Goal: Information Seeking & Learning: Find specific fact

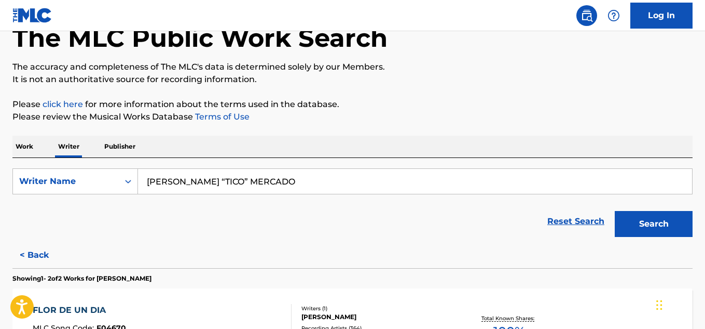
type input "[PERSON_NAME] “TICO” MERCADO"
click at [615, 211] on button "Search" at bounding box center [654, 224] width 78 height 26
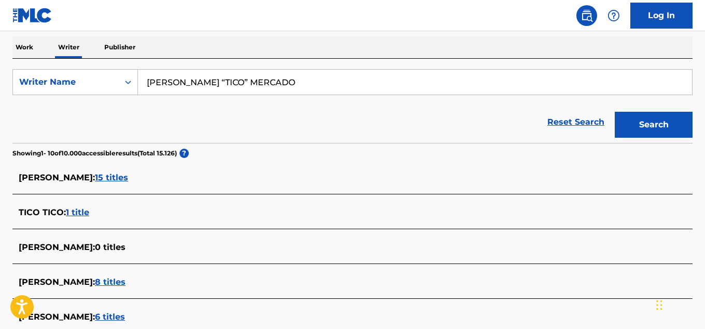
scroll to position [167, 0]
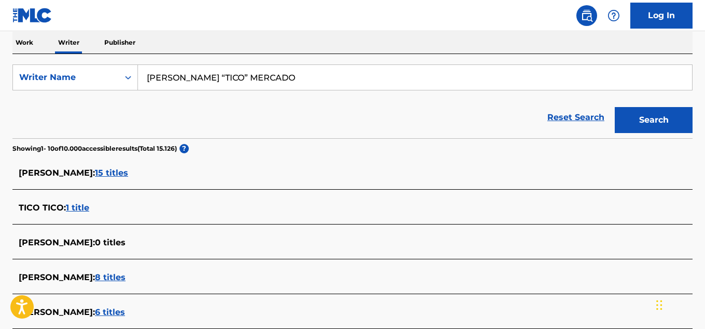
click at [146, 167] on div "[PERSON_NAME] : 15 titles" at bounding box center [339, 173] width 641 height 12
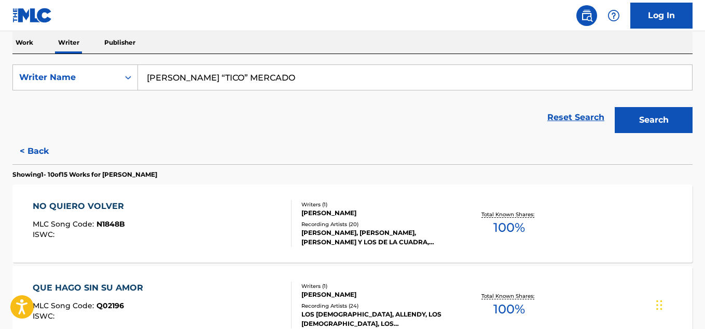
click at [511, 223] on span "100 %" at bounding box center [510, 227] width 32 height 19
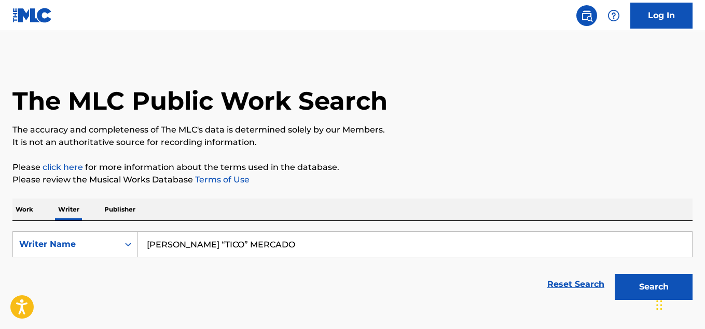
scroll to position [63, 0]
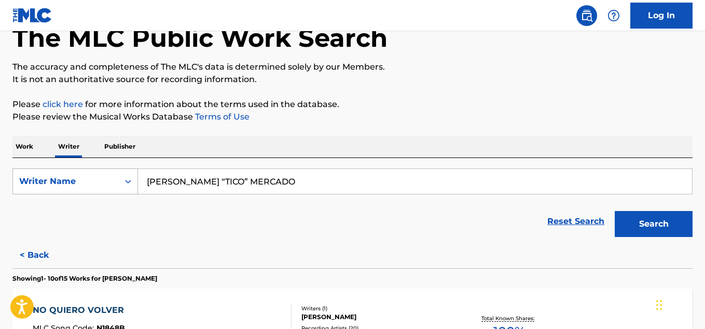
drag, startPoint x: 290, startPoint y: 186, endPoint x: 127, endPoint y: 179, distance: 163.2
click at [127, 179] on div "SearchWithCriteriaa1bc486f-2fc8-4463-b499-c39054b1816b Writer Name [PERSON_NAME…" at bounding box center [352, 181] width 680 height 26
paste input "[PERSON_NAME]"
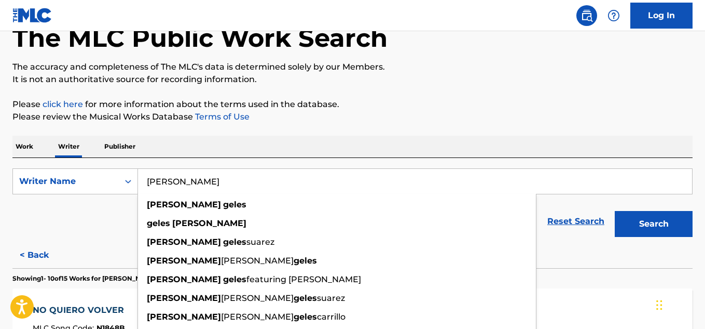
type input "[PERSON_NAME]"
click at [671, 232] on button "Search" at bounding box center [654, 224] width 78 height 26
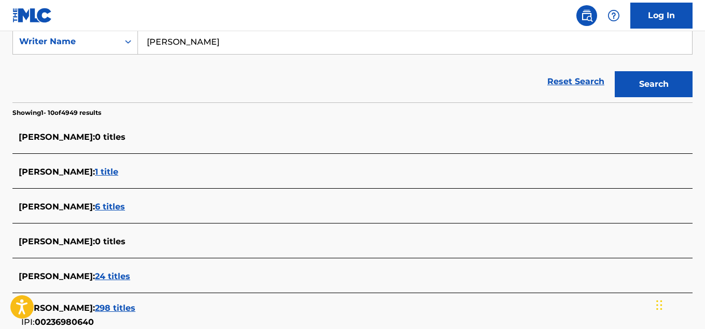
scroll to position [219, 0]
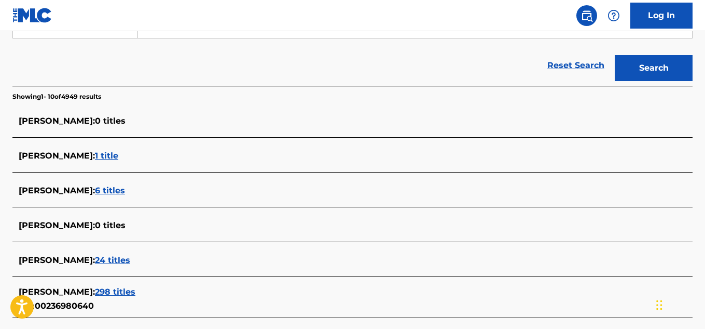
click at [99, 261] on span "24 titles" at bounding box center [112, 260] width 35 height 10
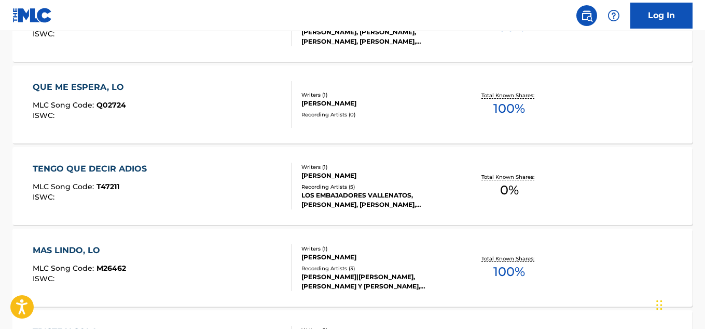
scroll to position [738, 0]
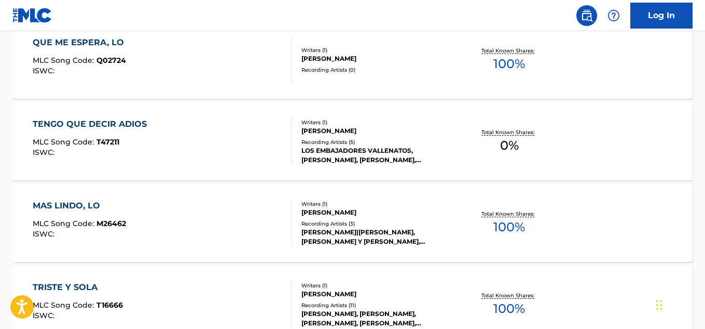
click at [503, 231] on span "100 %" at bounding box center [510, 226] width 32 height 19
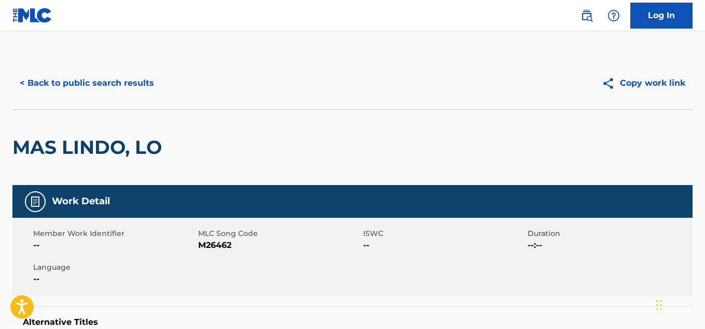
scroll to position [63, 0]
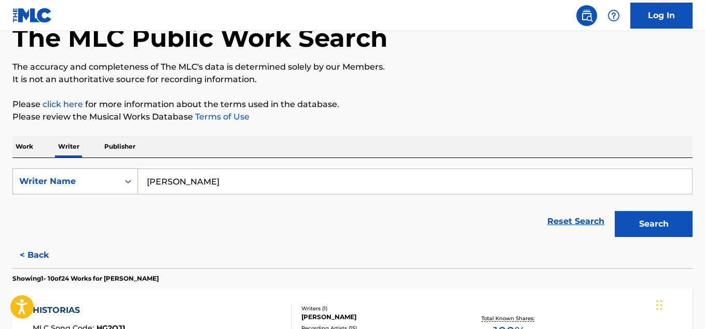
drag, startPoint x: 224, startPoint y: 183, endPoint x: 111, endPoint y: 183, distance: 113.1
click at [111, 183] on div "SearchWithCriteriaa1bc486f-2fc8-4463-b499-c39054b1816b Writer Name [PERSON_NAME]" at bounding box center [352, 181] width 680 height 26
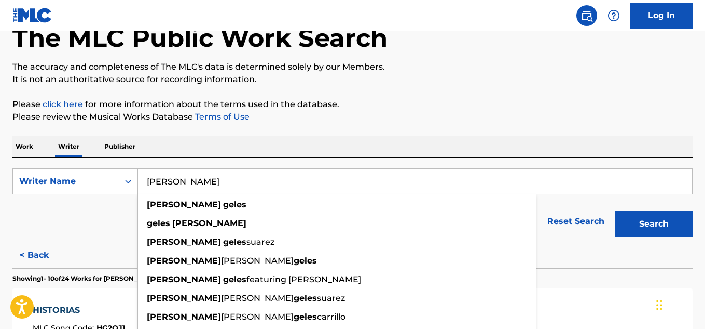
paste input "[PERSON_NAME]"
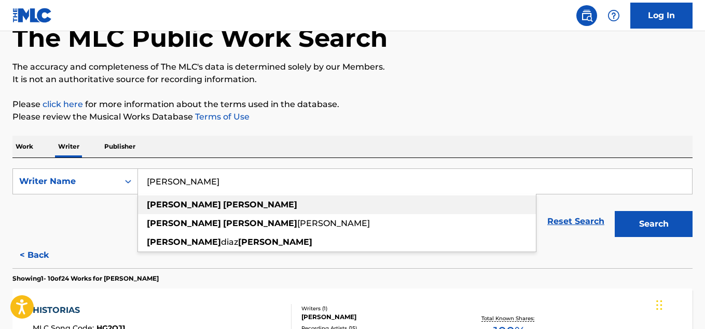
click at [173, 203] on strong "[PERSON_NAME]" at bounding box center [184, 204] width 74 height 10
type input "[PERSON_NAME]"
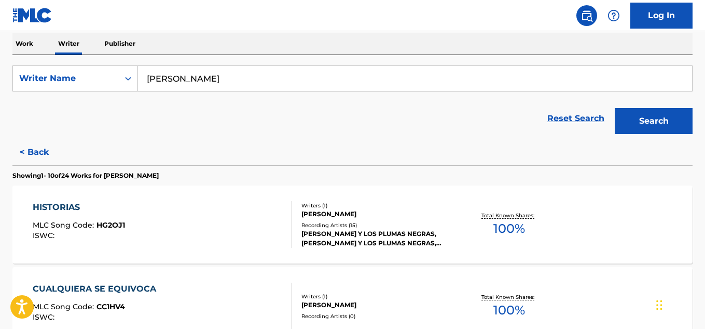
scroll to position [167, 0]
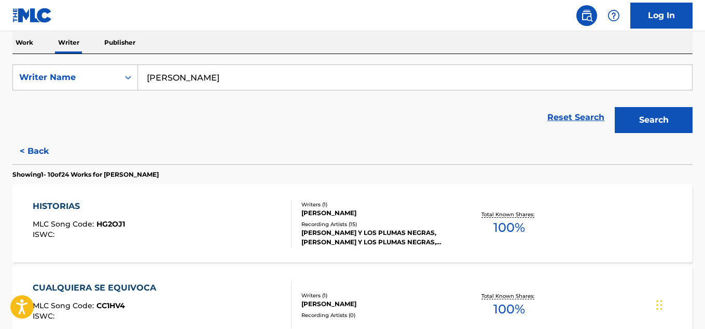
click at [659, 118] on button "Search" at bounding box center [654, 120] width 78 height 26
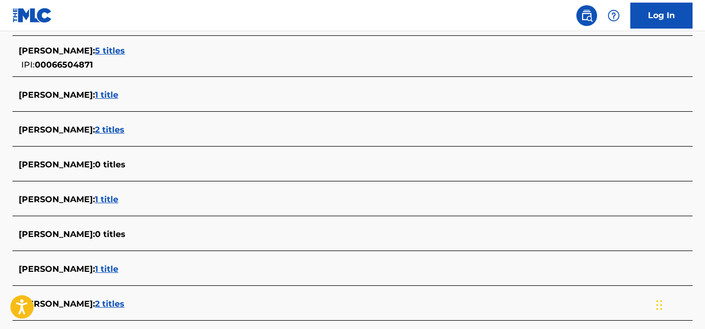
scroll to position [322, 0]
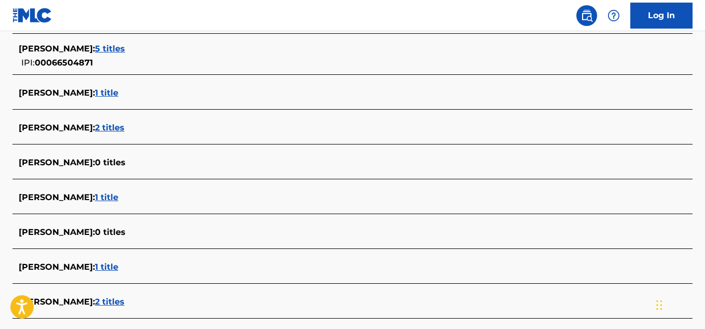
click at [114, 127] on span "2 titles" at bounding box center [110, 127] width 30 height 10
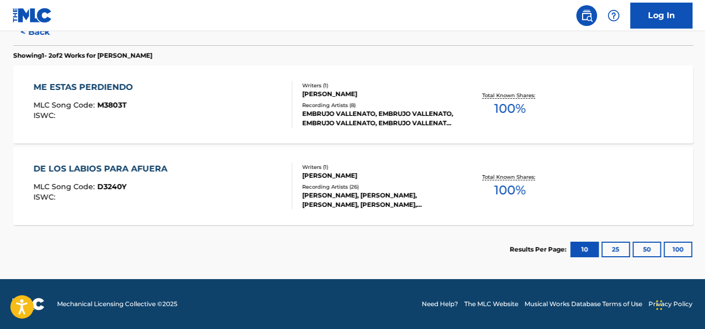
scroll to position [285, 0]
click at [502, 190] on span "100 %" at bounding box center [510, 190] width 32 height 19
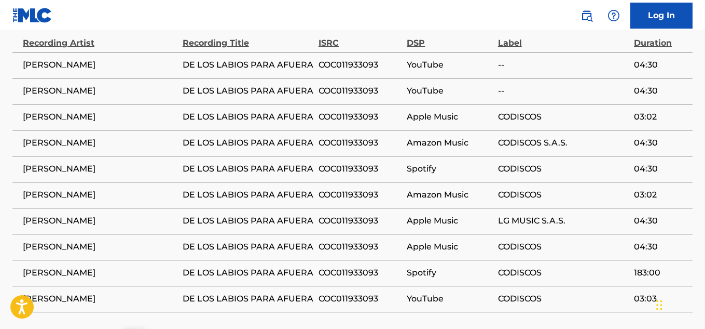
scroll to position [571, 0]
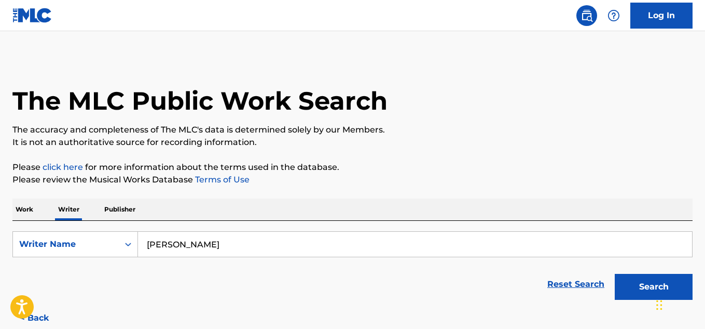
drag, startPoint x: 87, startPoint y: 227, endPoint x: 38, endPoint y: 226, distance: 48.8
click at [38, 226] on div "SearchWithCriteriaa1bc486f-2fc8-4463-b499-c39054b1816b Writer Name [PERSON_NAME…" at bounding box center [352, 263] width 680 height 84
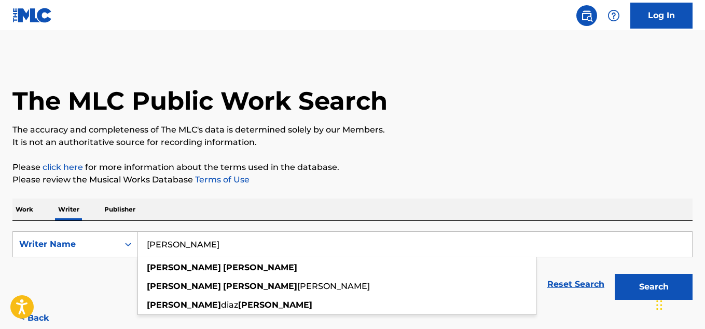
paste input "D.R.A."
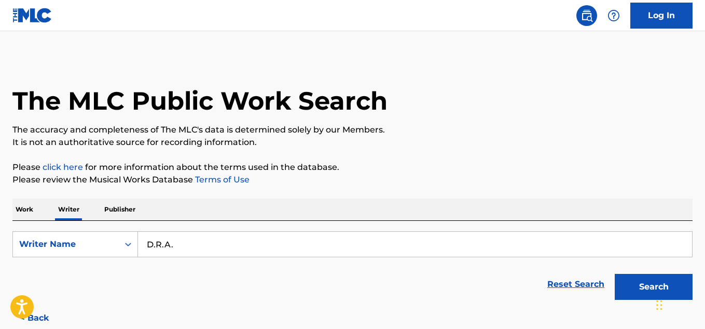
click at [615, 274] on button "Search" at bounding box center [654, 287] width 78 height 26
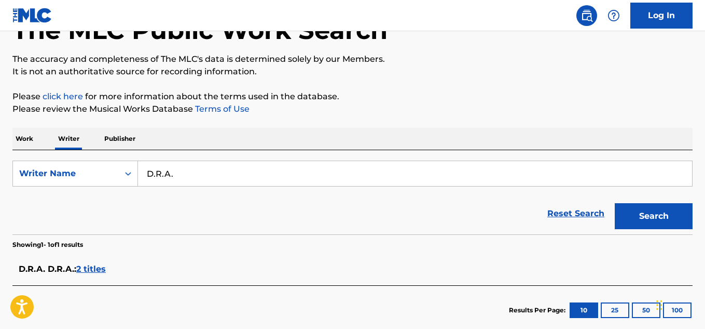
scroll to position [131, 0]
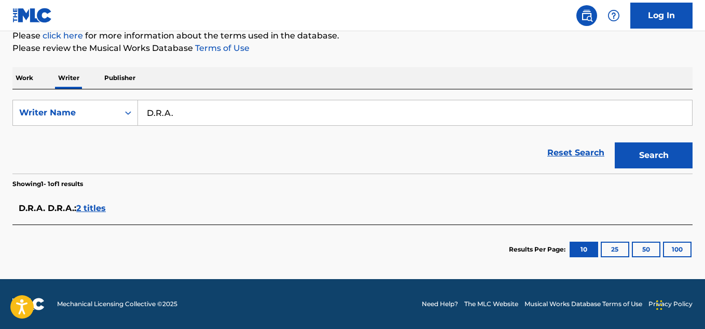
click at [97, 212] on span "2 titles" at bounding box center [91, 208] width 30 height 10
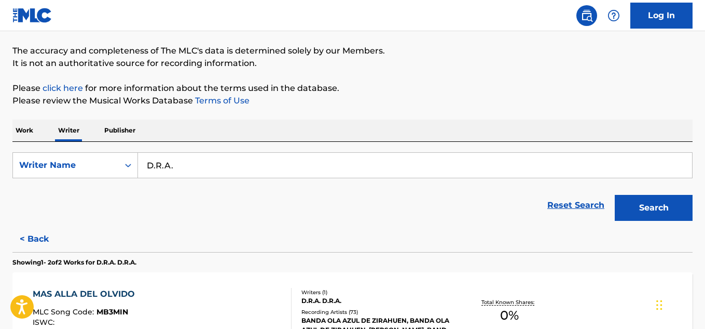
scroll to position [0, 0]
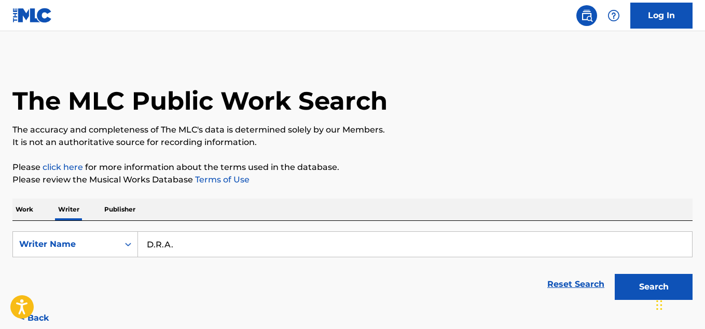
drag, startPoint x: 198, startPoint y: 241, endPoint x: 9, endPoint y: 220, distance: 190.1
click at [9, 220] on div "The MLC Public Work Search The accuracy and completeness of The MLC's data is d…" at bounding box center [352, 308] width 705 height 502
drag, startPoint x: 85, startPoint y: 222, endPoint x: 101, endPoint y: 224, distance: 16.3
click at [197, 237] on input "D.R.A." at bounding box center [415, 243] width 554 height 25
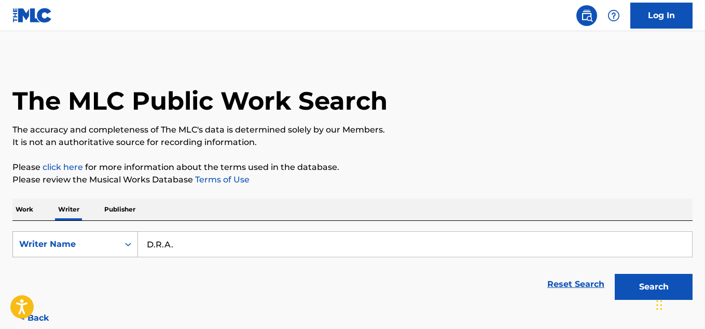
drag, startPoint x: 168, startPoint y: 243, endPoint x: 123, endPoint y: 250, distance: 45.7
click at [123, 250] on div "SearchWithCriteriaa1bc486f-2fc8-4463-b499-c39054b1816b Writer Name D.R.A." at bounding box center [352, 244] width 680 height 26
paste input "INFIELES VALLENATO"
type input "INFIELES VALLENATO"
click at [615, 274] on button "Search" at bounding box center [654, 287] width 78 height 26
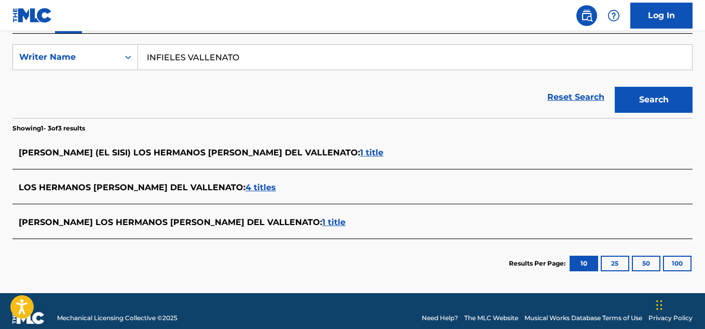
scroll to position [201, 0]
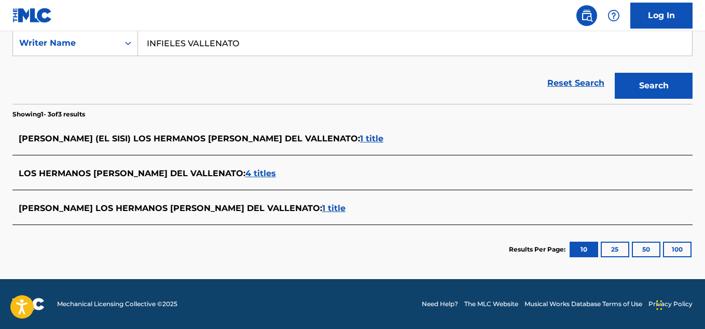
click at [676, 249] on button "100" at bounding box center [677, 249] width 29 height 16
click at [674, 252] on button "100" at bounding box center [677, 249] width 29 height 16
